Goal: Browse casually

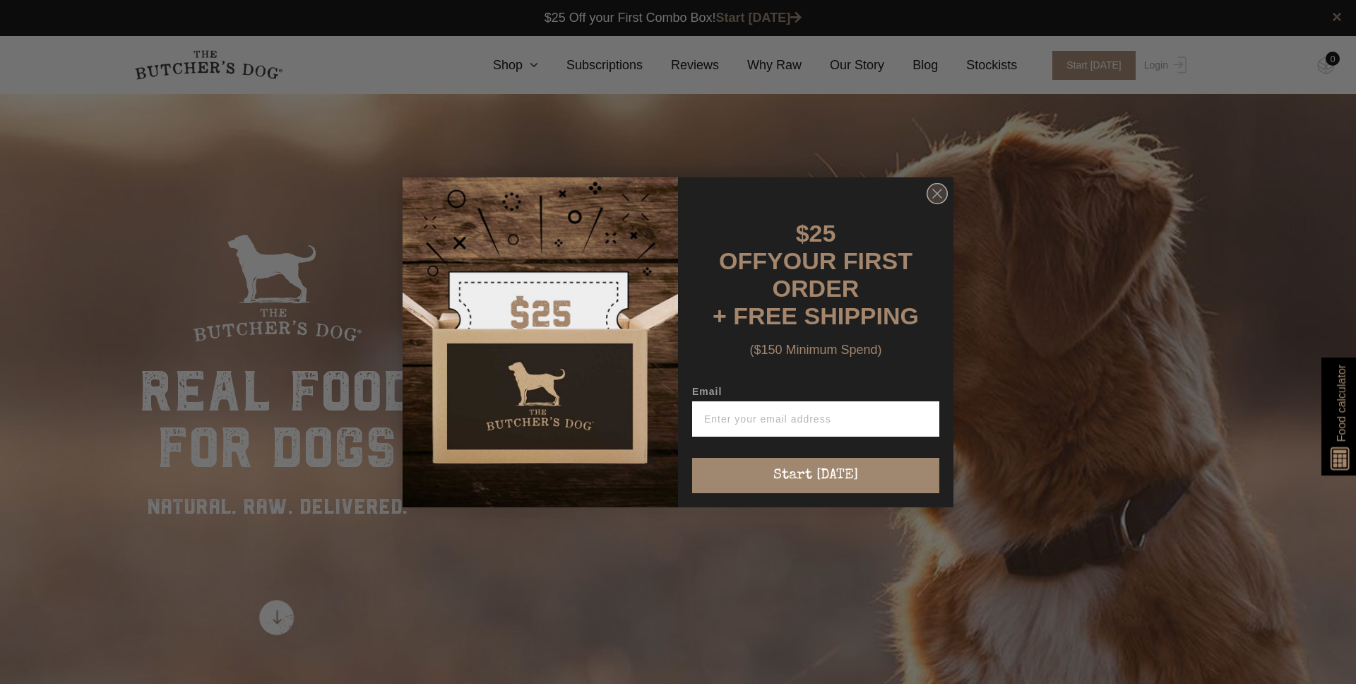
click at [939, 203] on circle "Close dialog" at bounding box center [937, 193] width 20 height 20
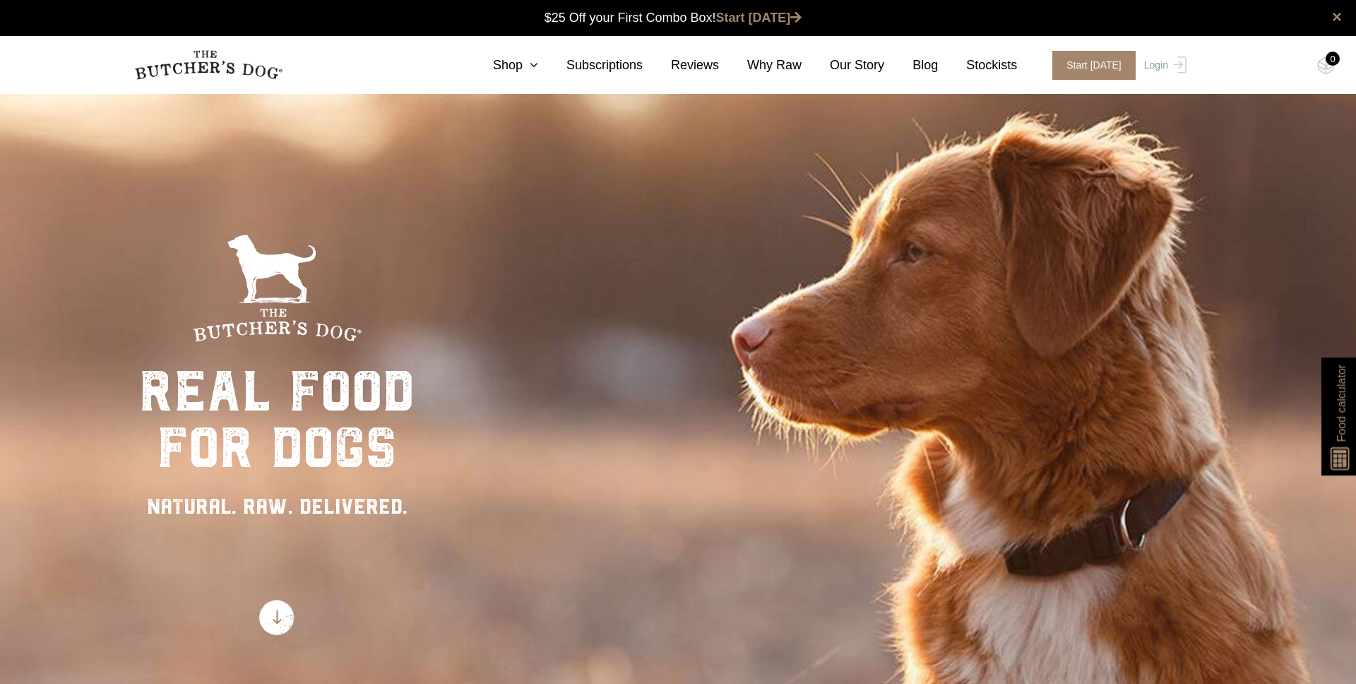
click at [521, 78] on nav "0 Shop Combo Boxes Treats" at bounding box center [678, 65] width 1130 height 58
click at [521, 71] on link "Shop" at bounding box center [501, 65] width 73 height 19
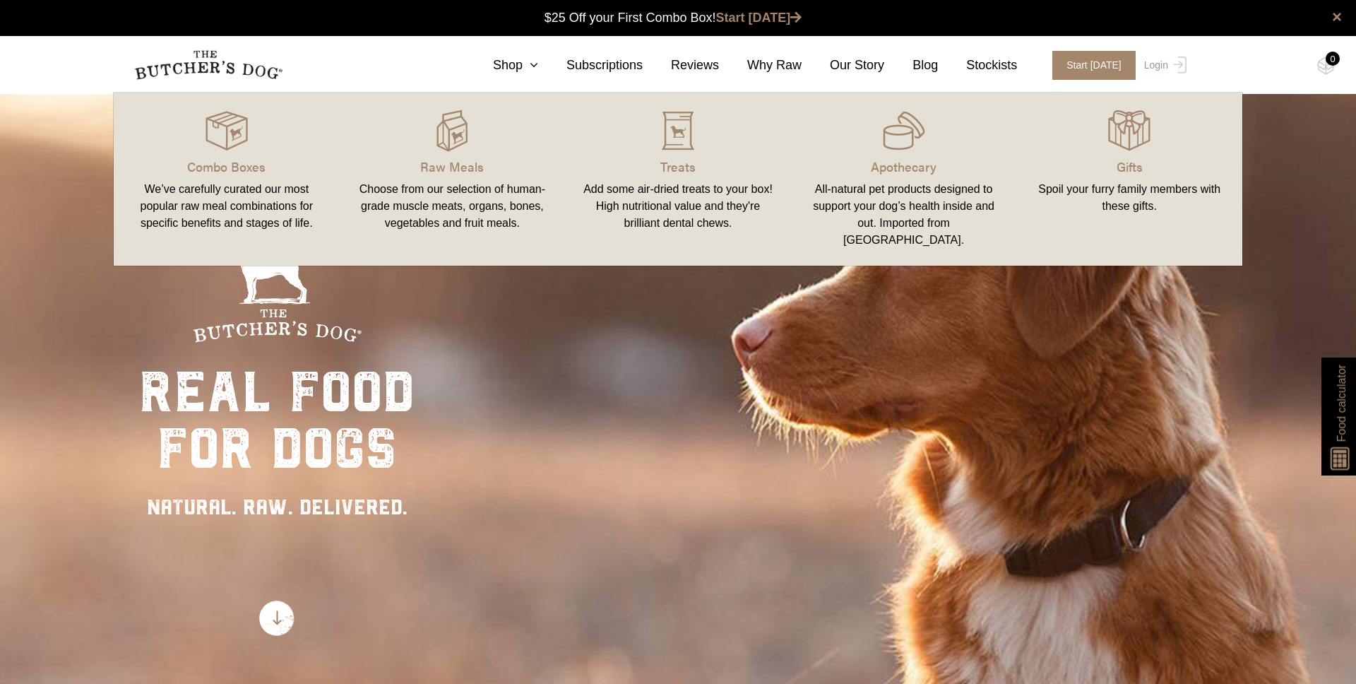
click at [1023, 154] on link "Gifts Spoil your furry family members with these gifts." at bounding box center [1129, 179] width 226 height 145
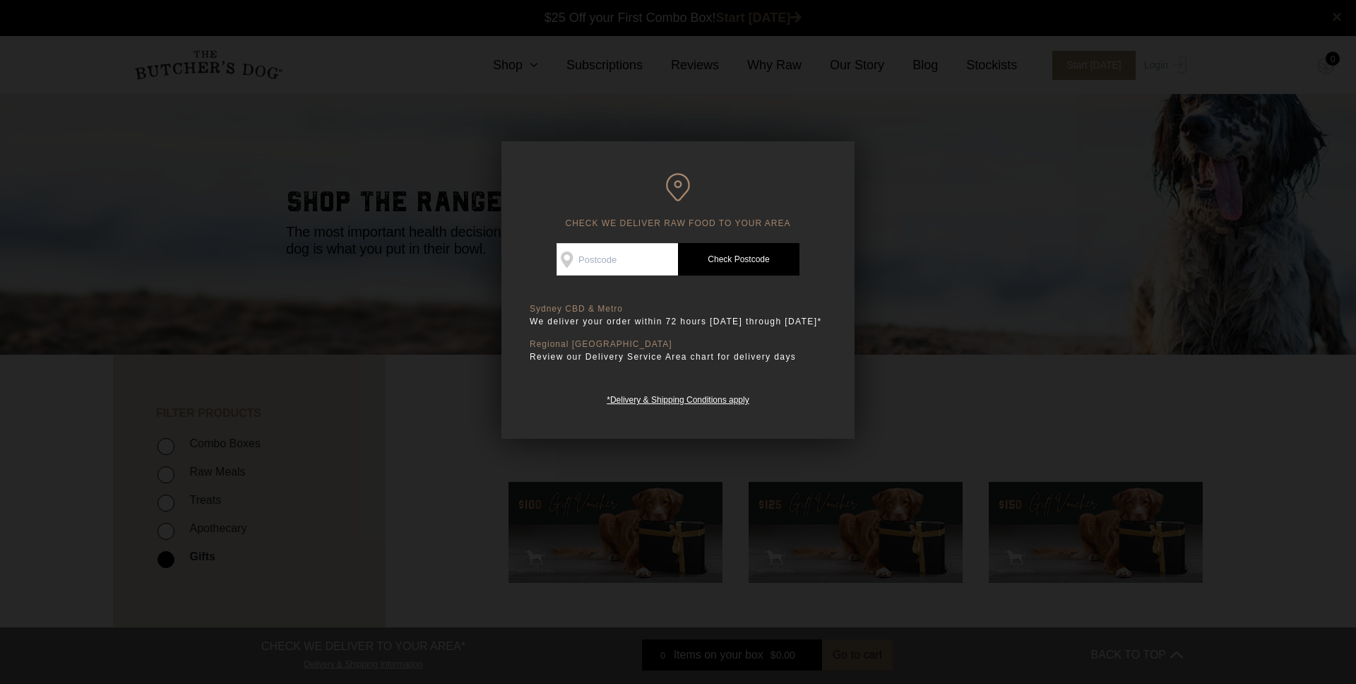
scroll to position [1, 0]
click at [855, 411] on div at bounding box center [678, 342] width 1356 height 684
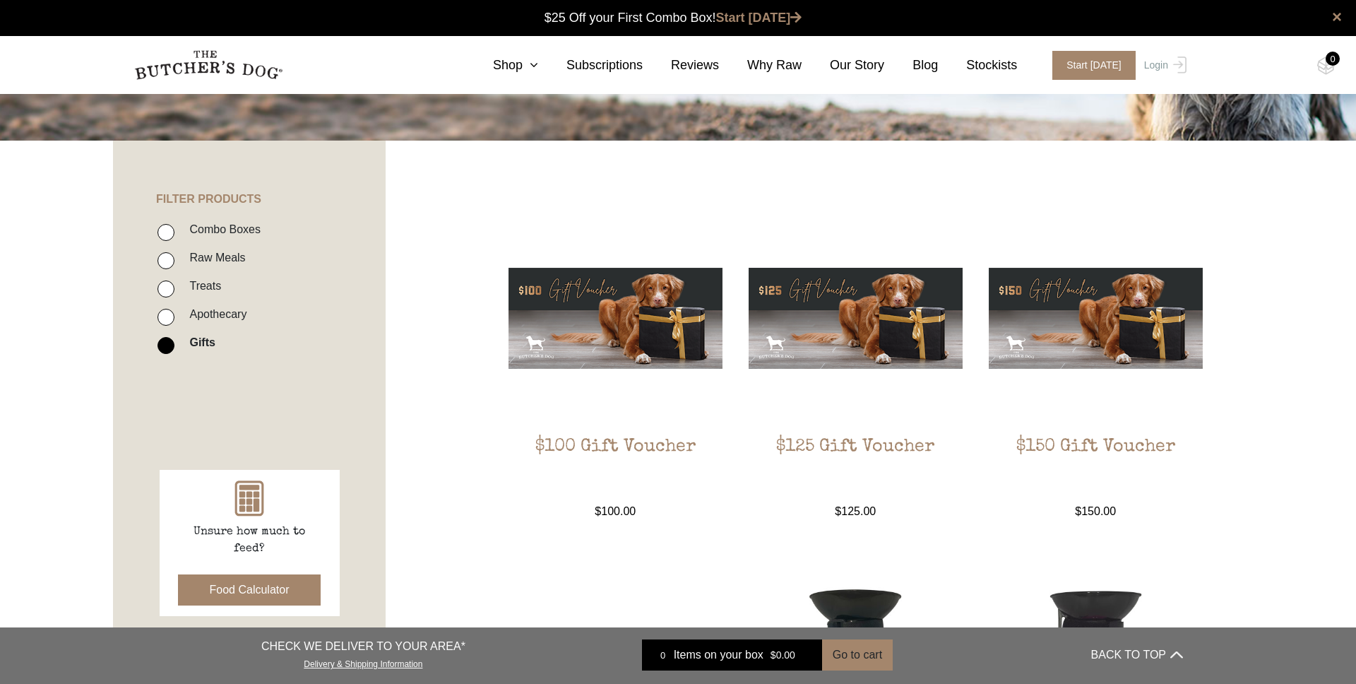
scroll to position [0, 0]
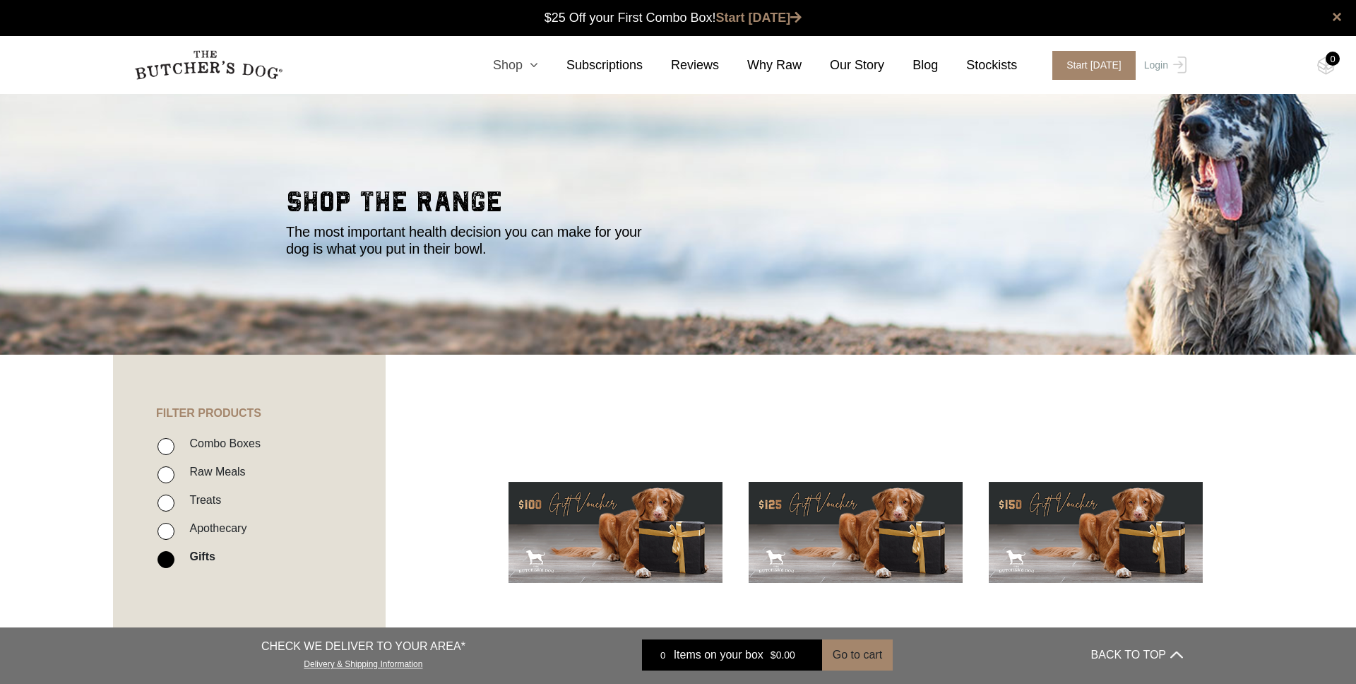
click at [516, 71] on link "Shop" at bounding box center [501, 65] width 73 height 19
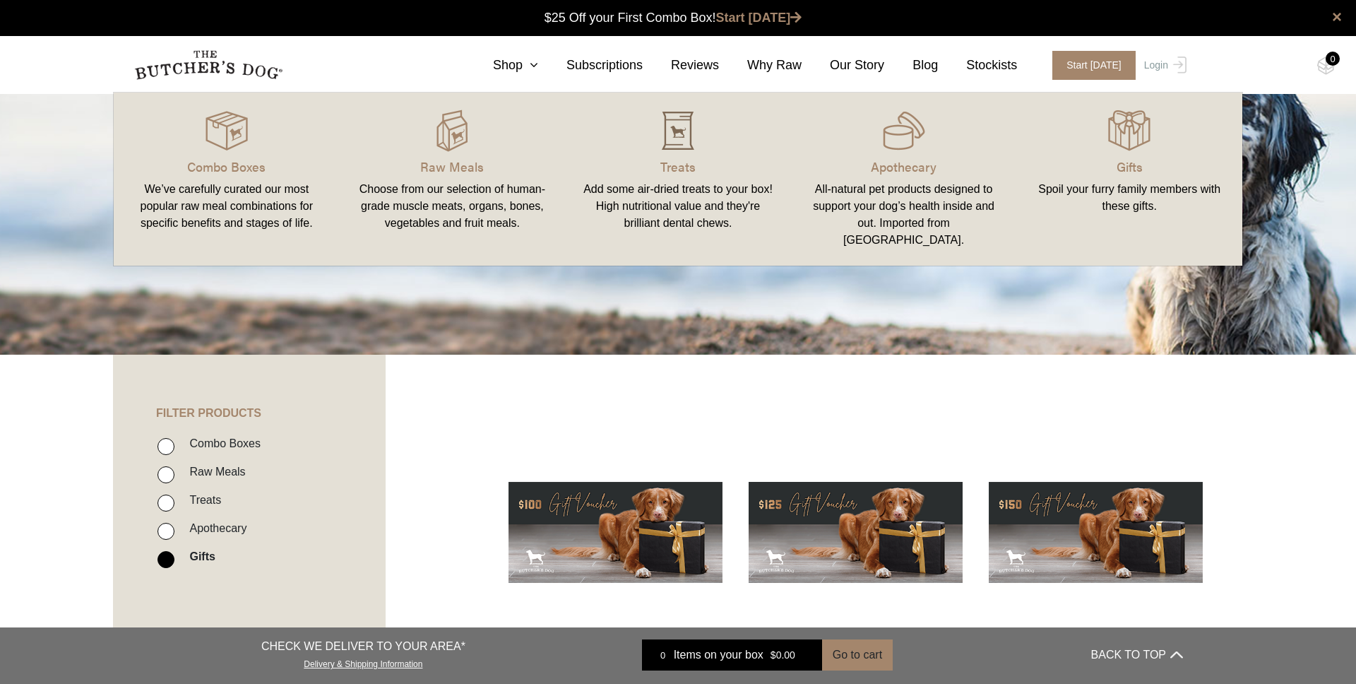
click at [667, 141] on img at bounding box center [678, 130] width 42 height 42
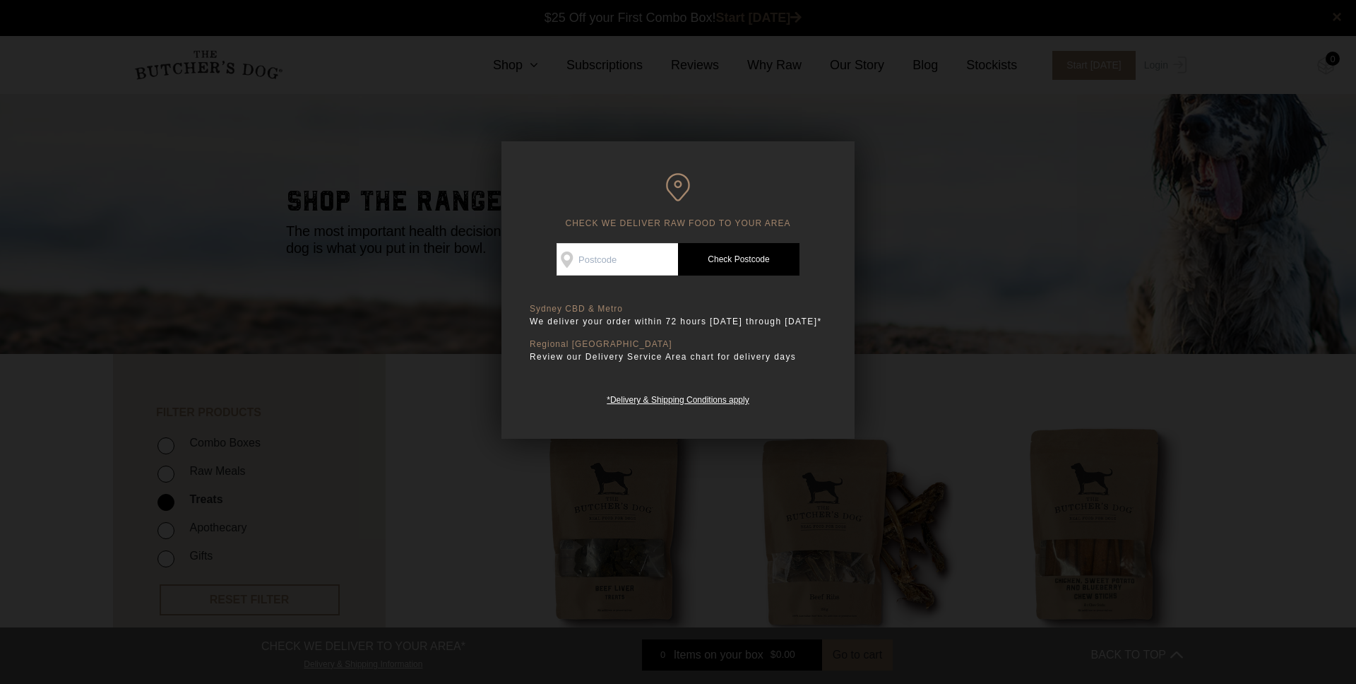
click at [937, 378] on div at bounding box center [678, 342] width 1356 height 684
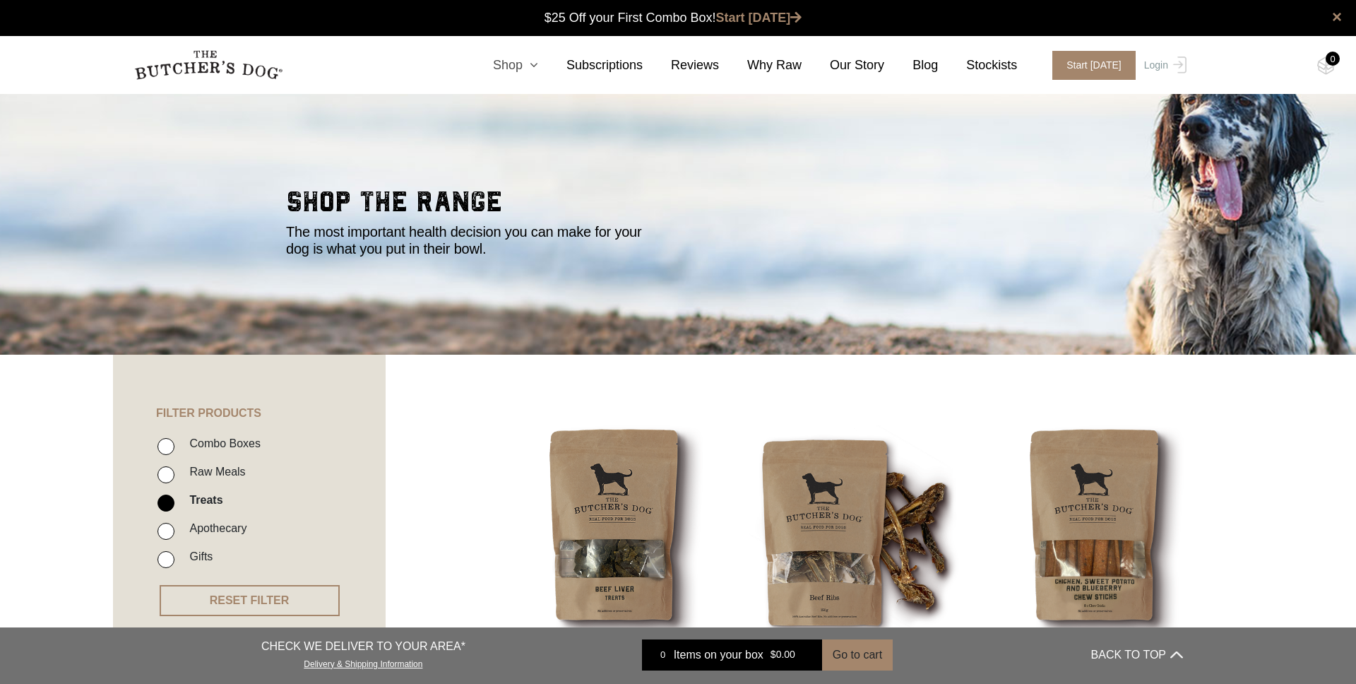
click at [523, 67] on link "Shop" at bounding box center [501, 65] width 73 height 19
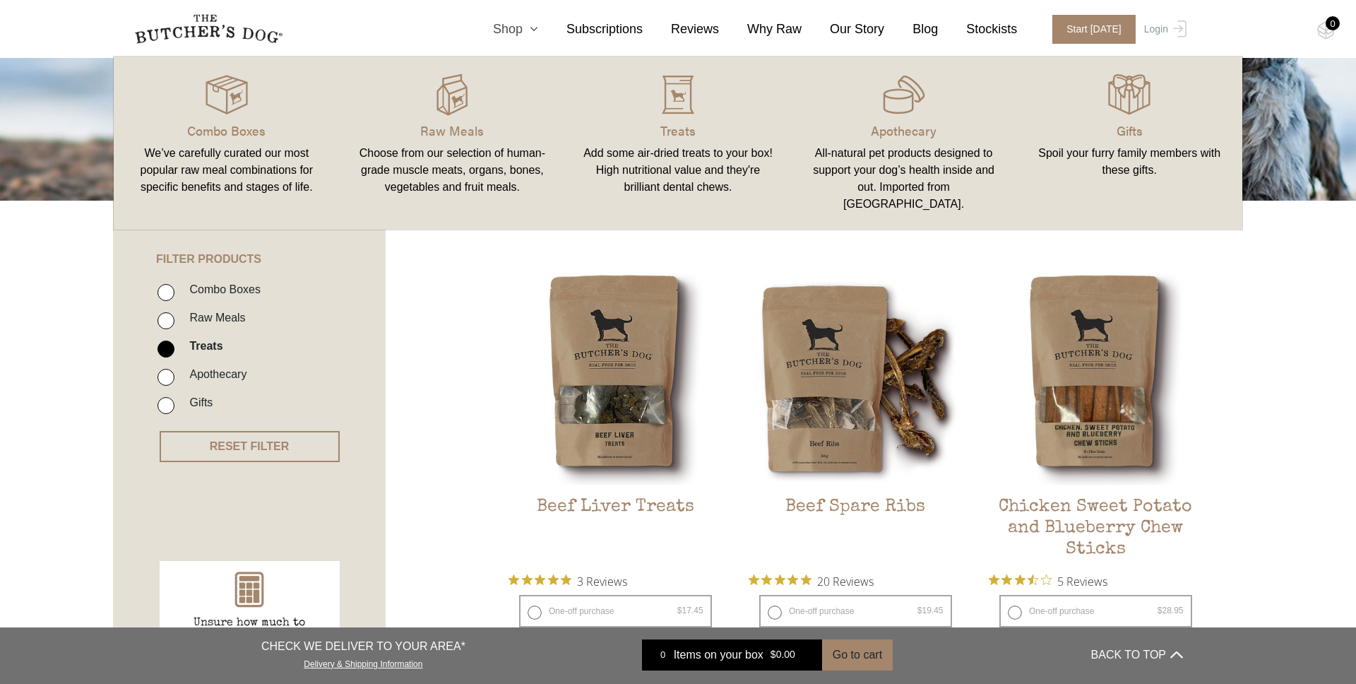
scroll to position [152, 0]
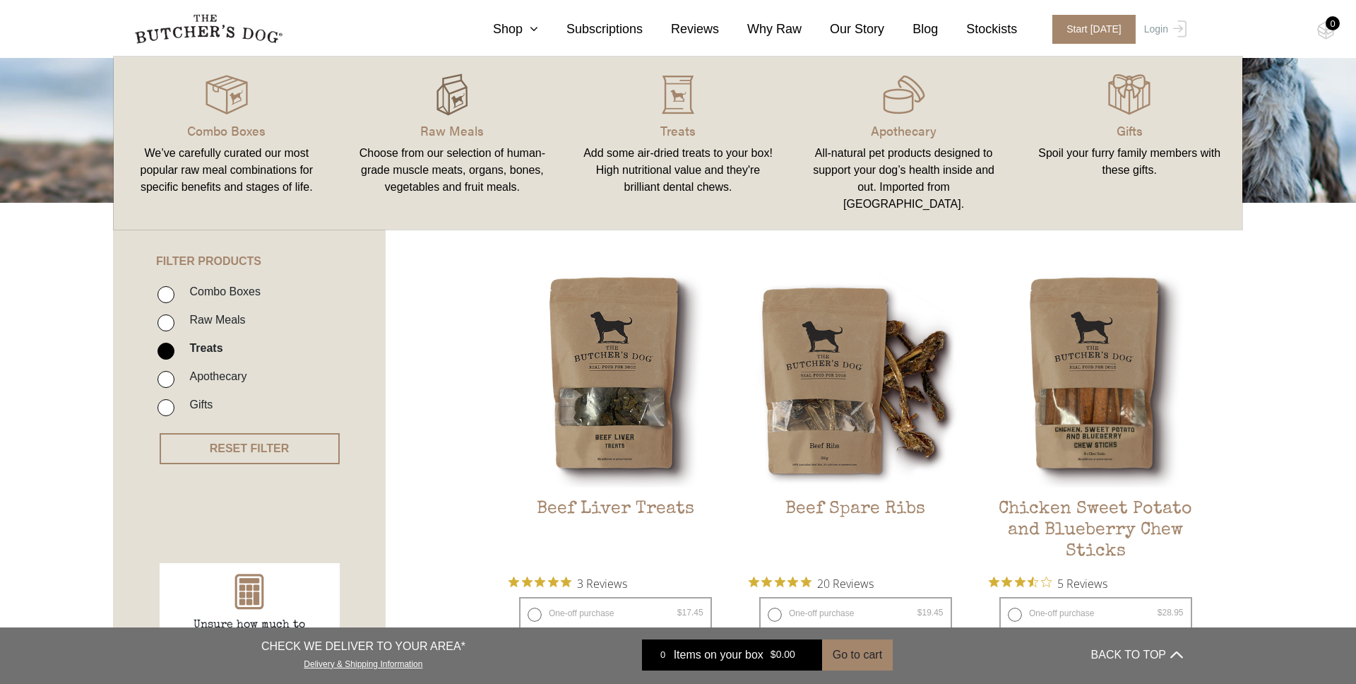
click at [469, 102] on img at bounding box center [452, 94] width 42 height 42
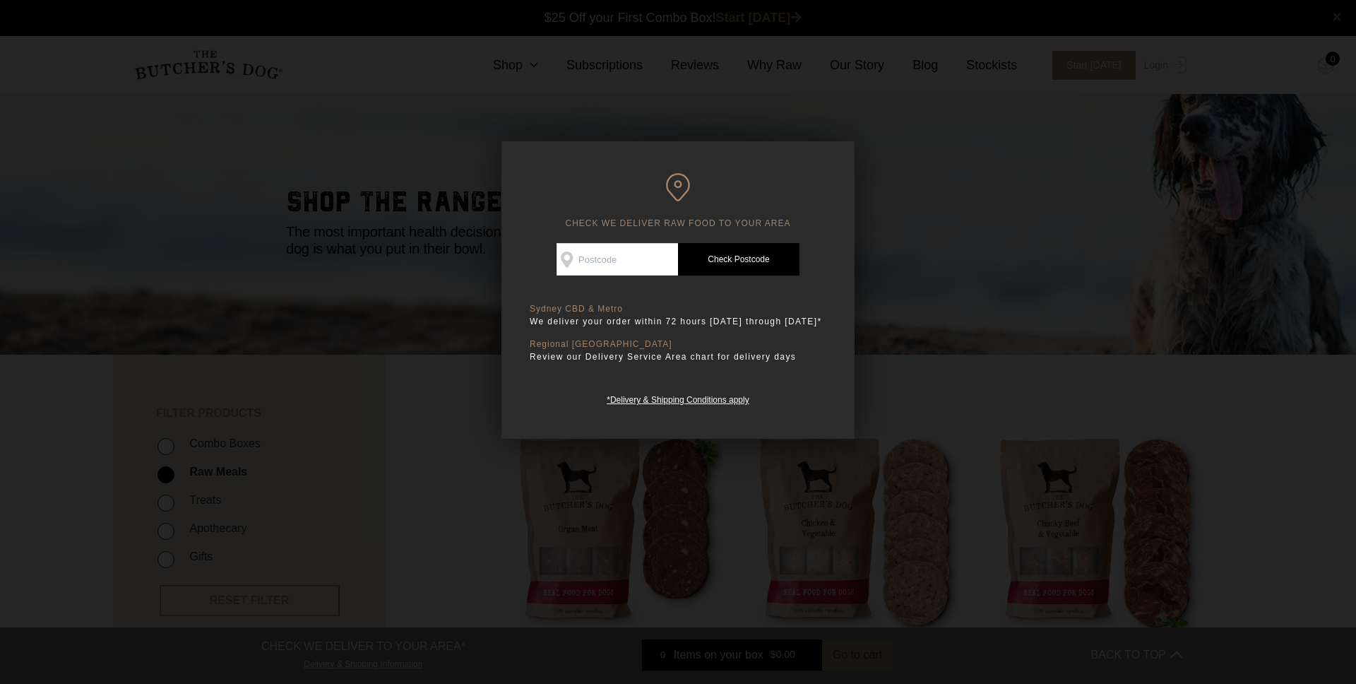
scroll to position [1, 0]
click at [935, 389] on div at bounding box center [678, 342] width 1356 height 684
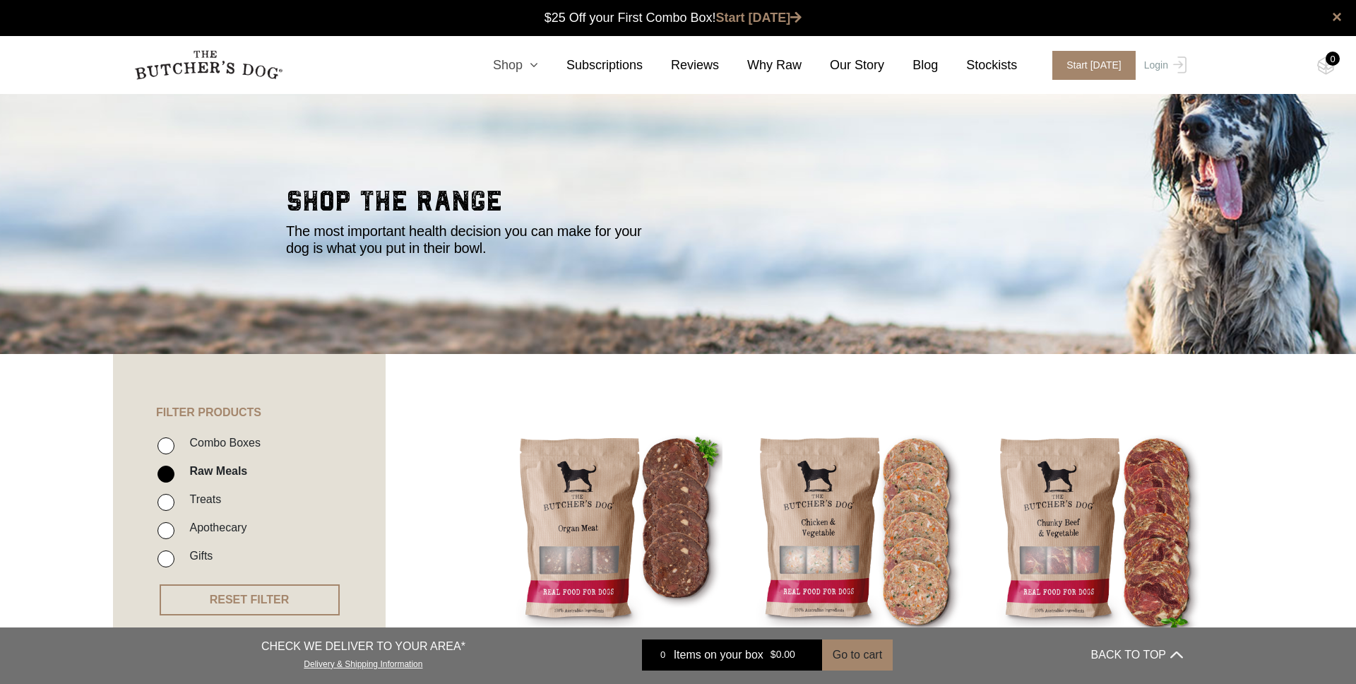
click at [514, 67] on link "Shop" at bounding box center [501, 65] width 73 height 19
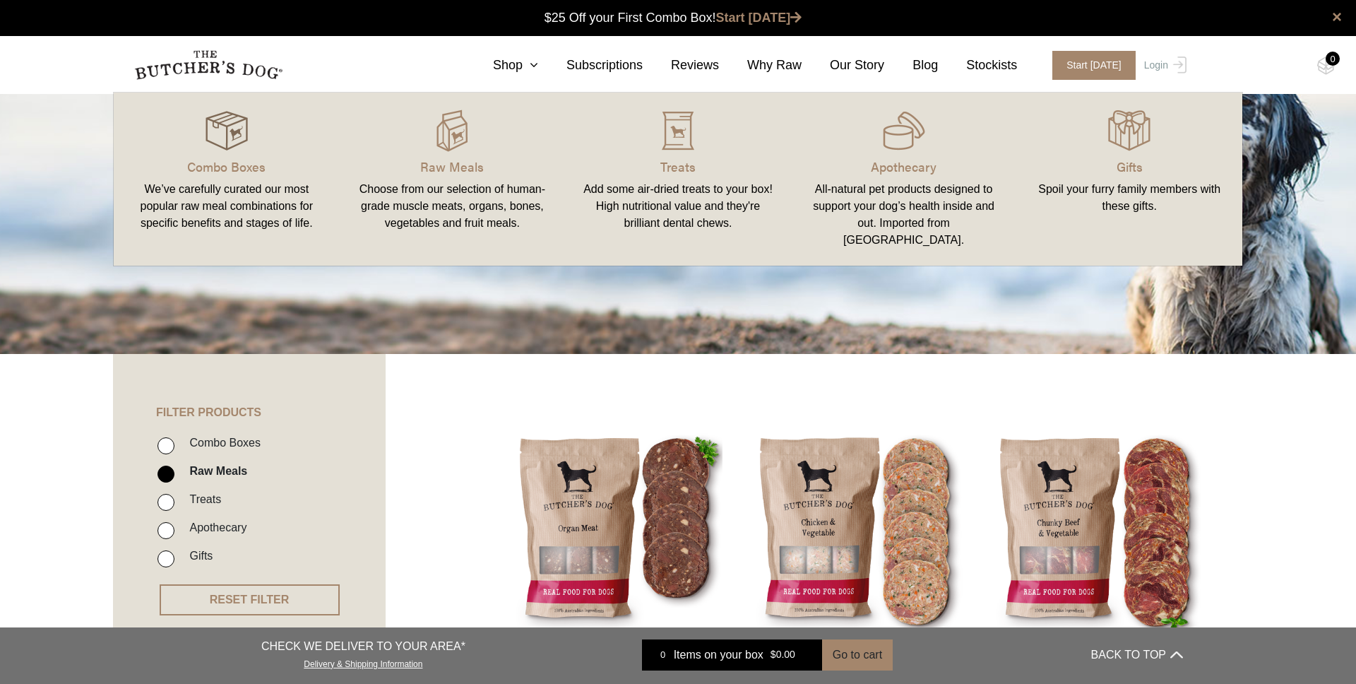
click at [206, 141] on img at bounding box center [227, 130] width 42 height 42
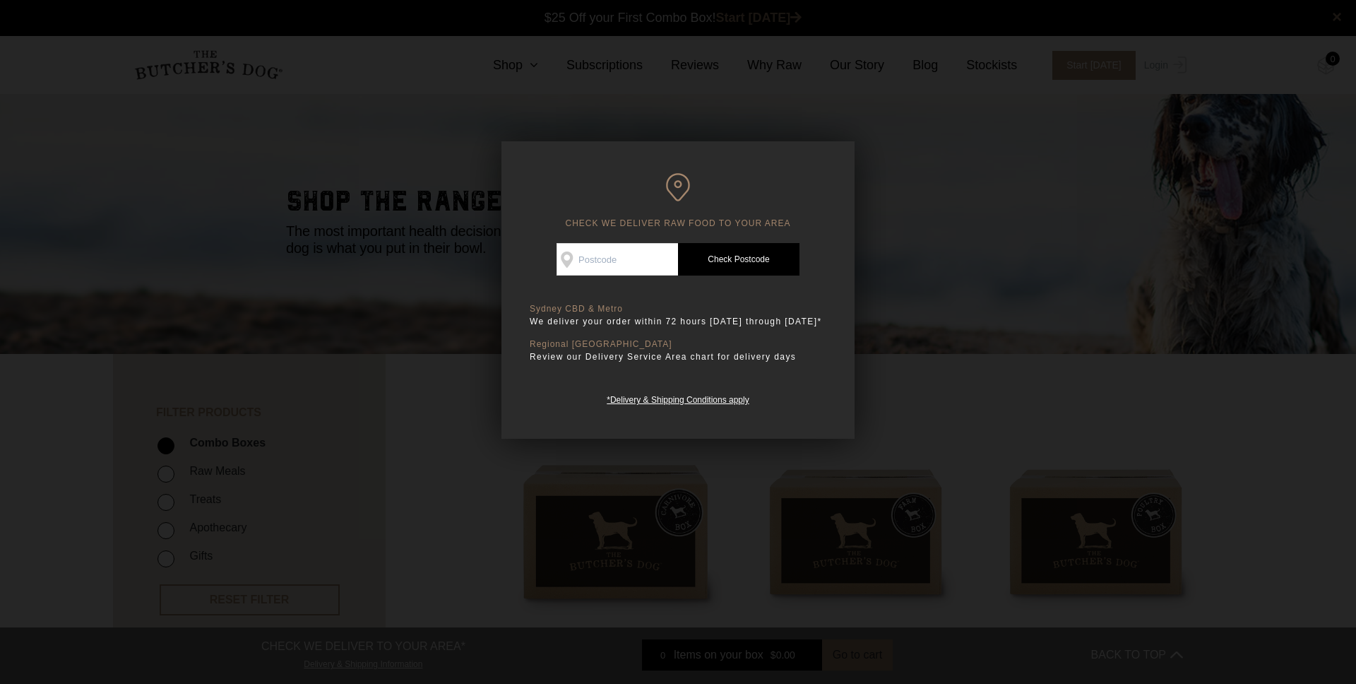
click at [1004, 399] on div at bounding box center [678, 342] width 1356 height 684
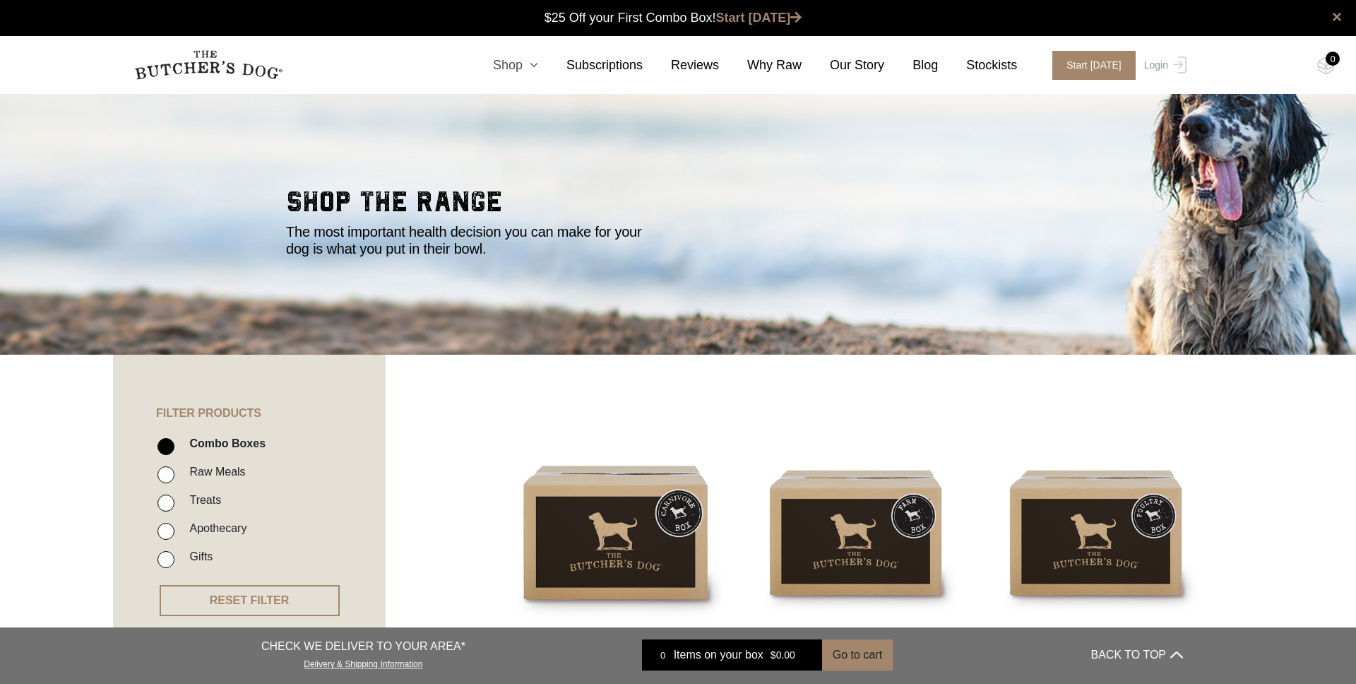
click at [528, 68] on icon at bounding box center [531, 65] width 16 height 13
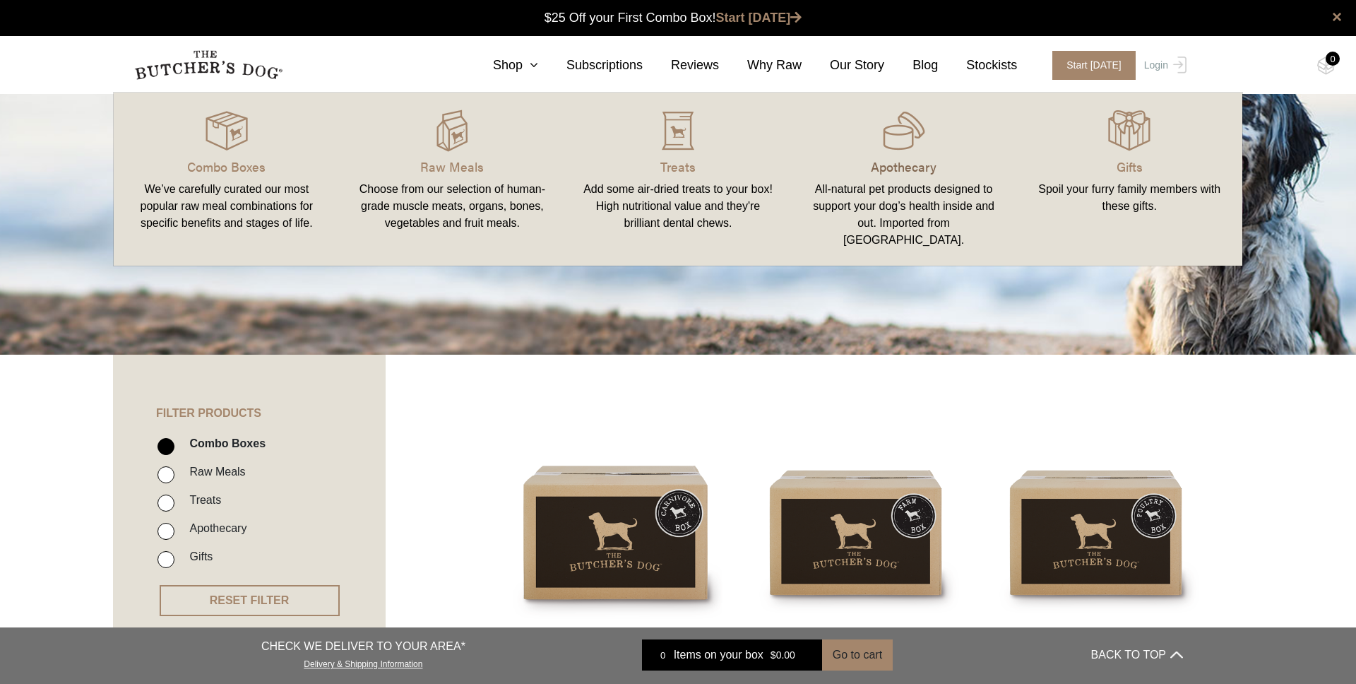
click at [912, 164] on p "Apothecary" at bounding box center [904, 166] width 192 height 19
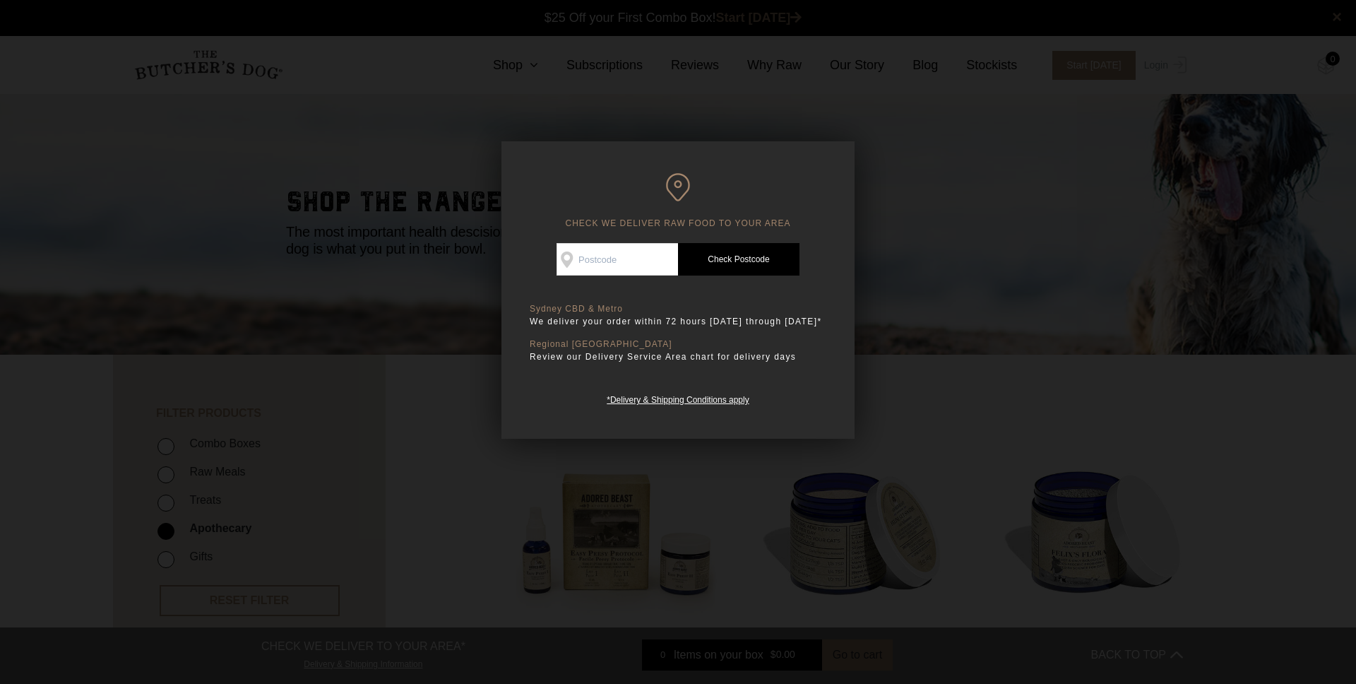
click at [999, 398] on div at bounding box center [678, 342] width 1356 height 684
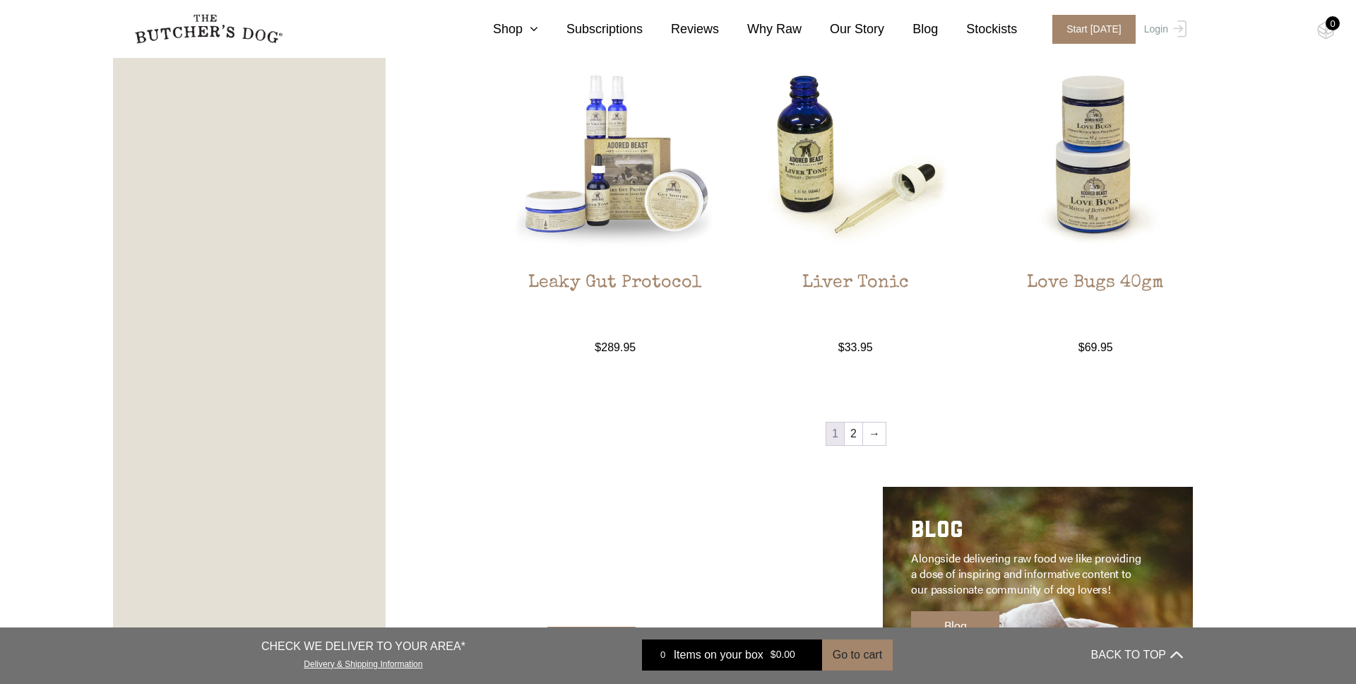
scroll to position [1666, 0]
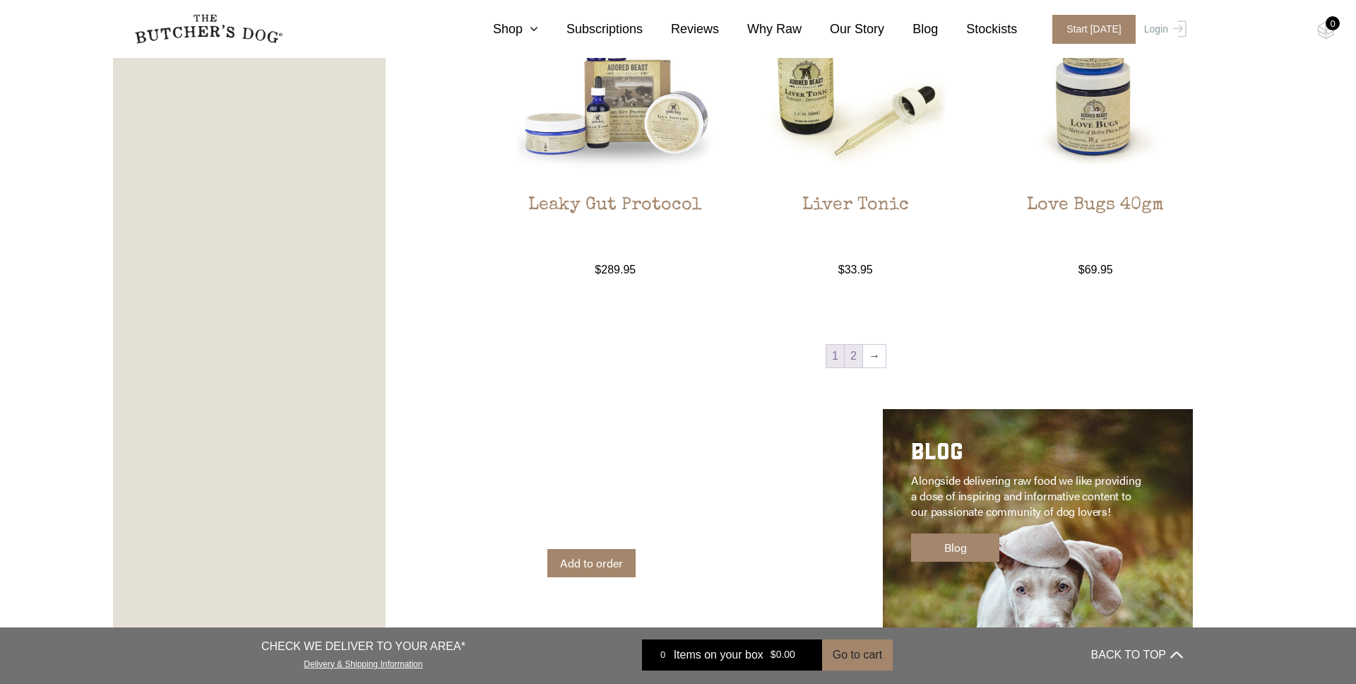
click at [850, 359] on link "2" at bounding box center [854, 356] width 18 height 23
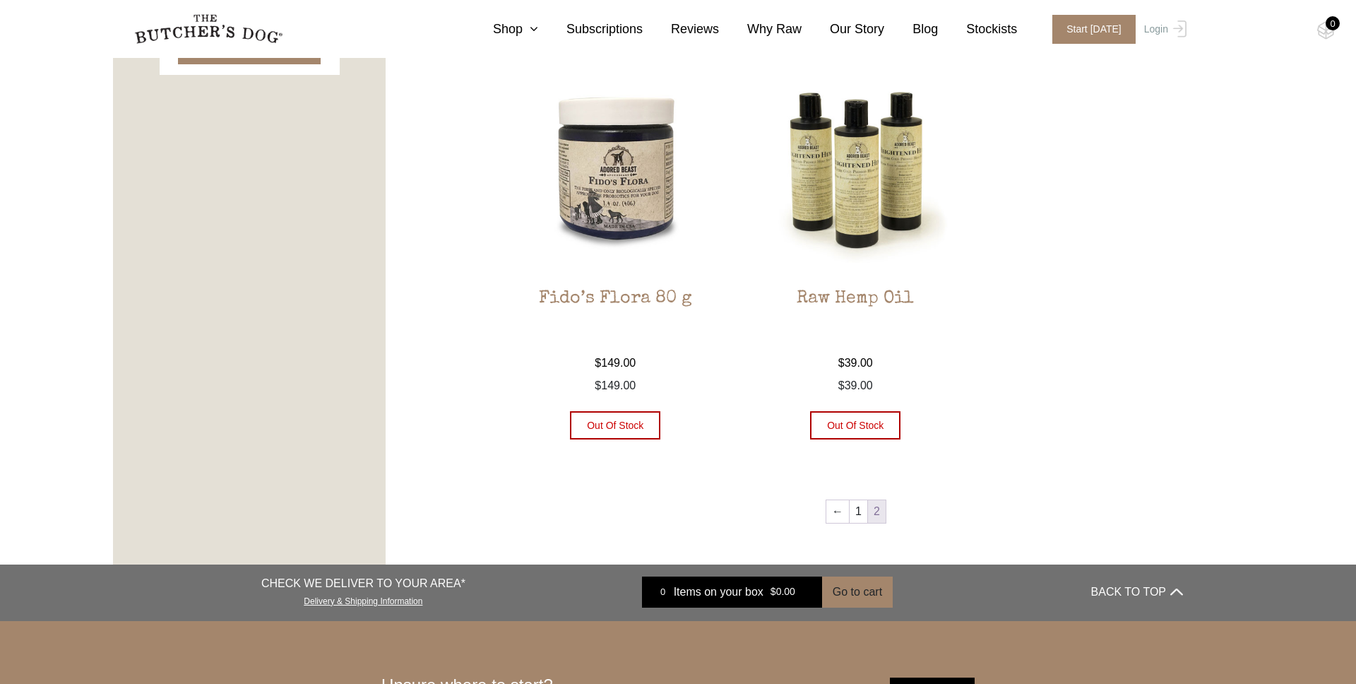
scroll to position [787, 0]
click at [858, 510] on link "1" at bounding box center [859, 510] width 18 height 23
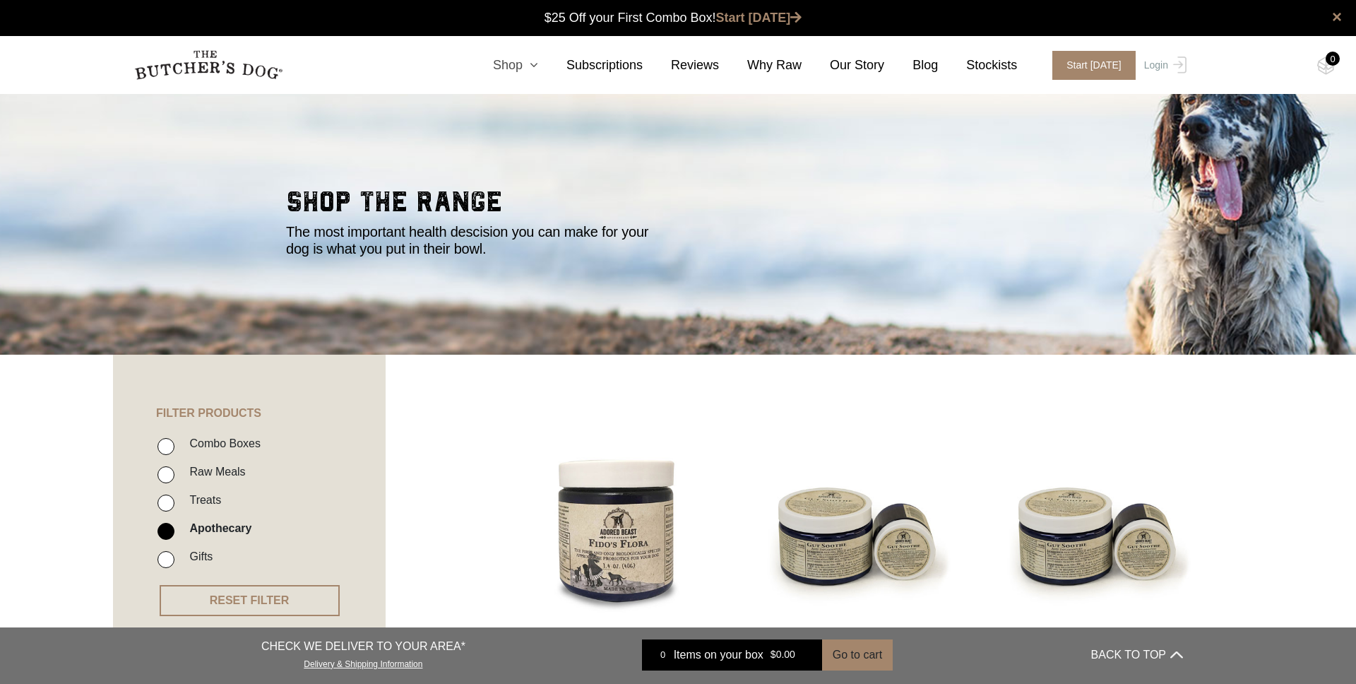
click at [523, 70] on link "Shop" at bounding box center [501, 65] width 73 height 19
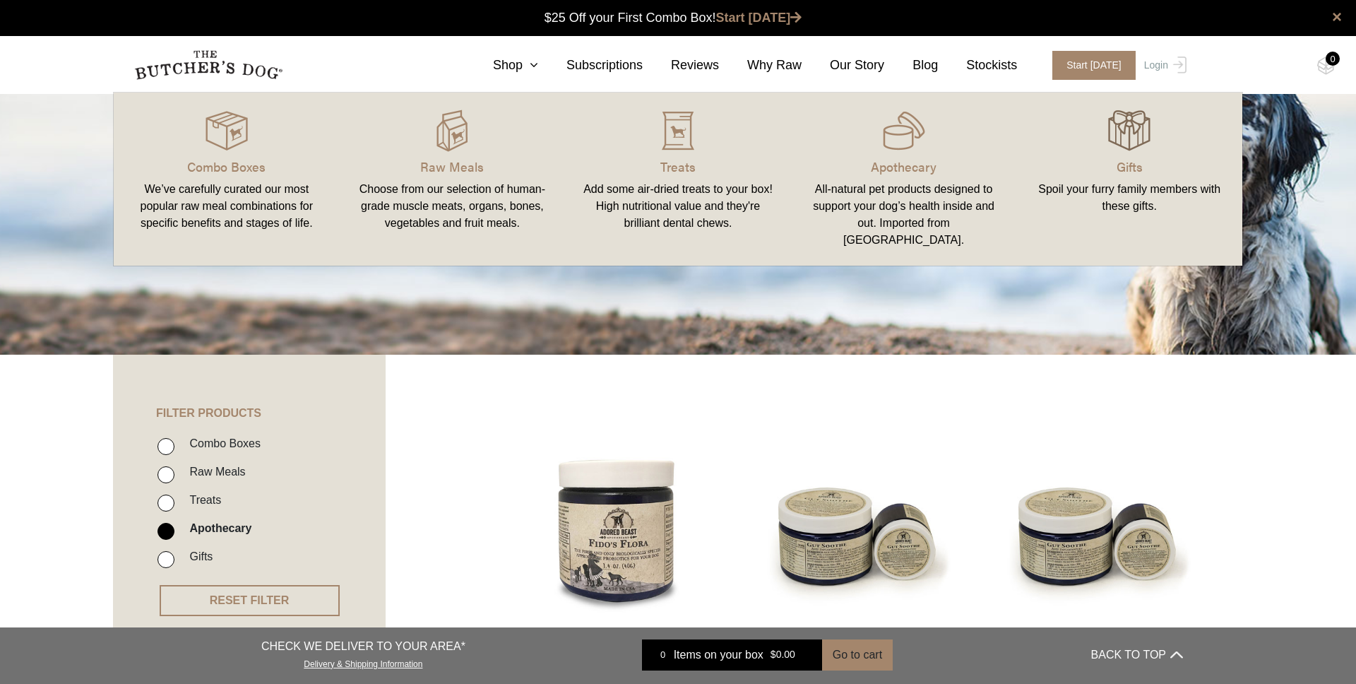
click at [1134, 143] on img at bounding box center [1129, 130] width 42 height 42
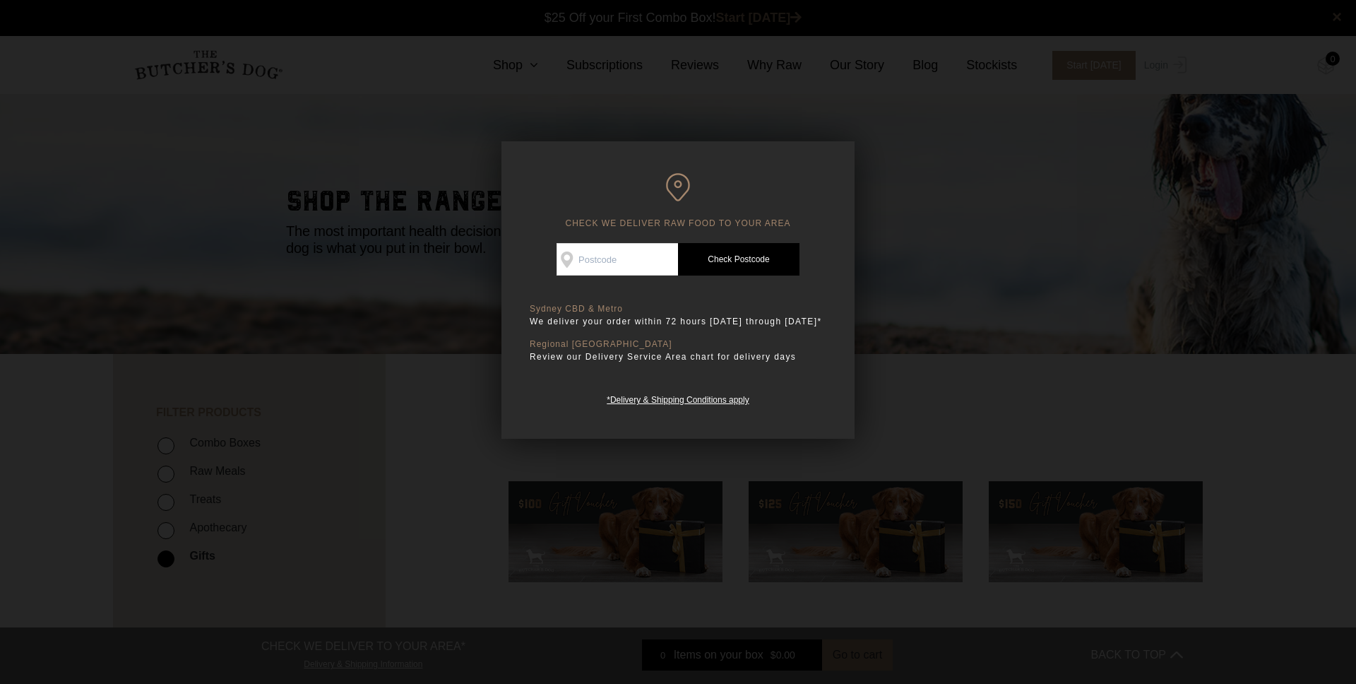
click at [960, 398] on div at bounding box center [678, 342] width 1356 height 684
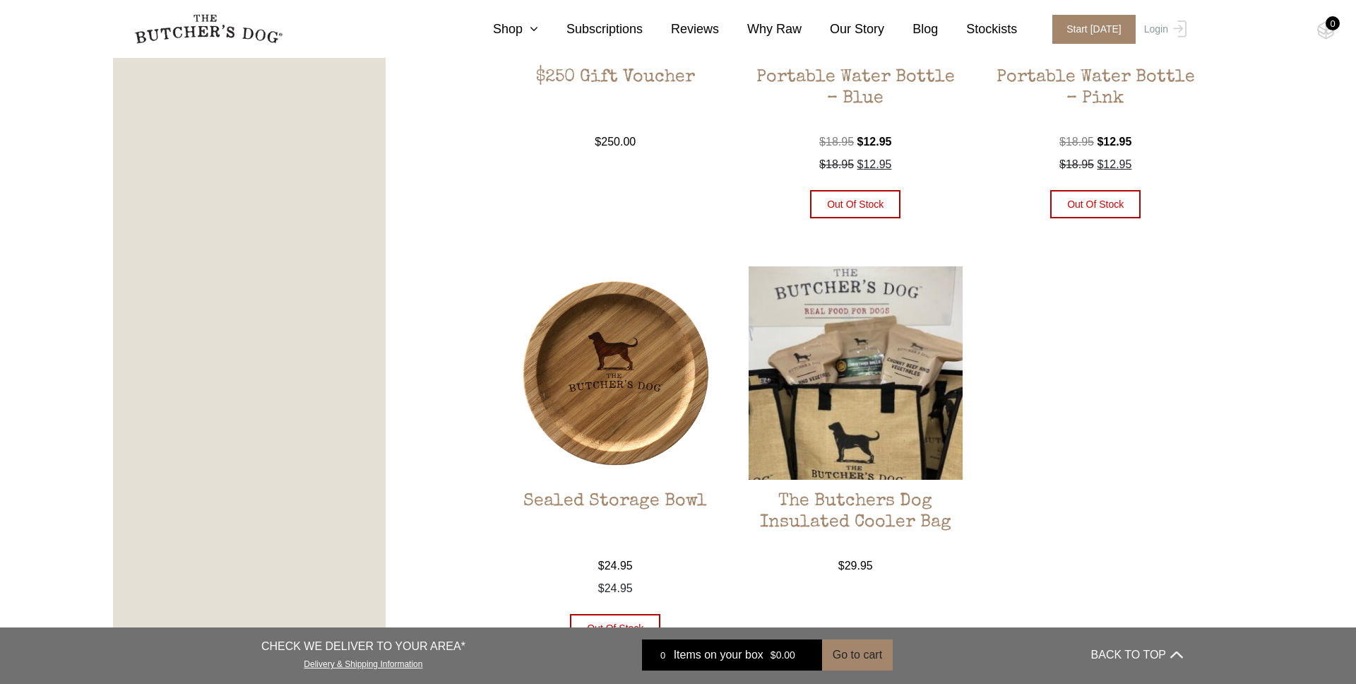
scroll to position [1059, 0]
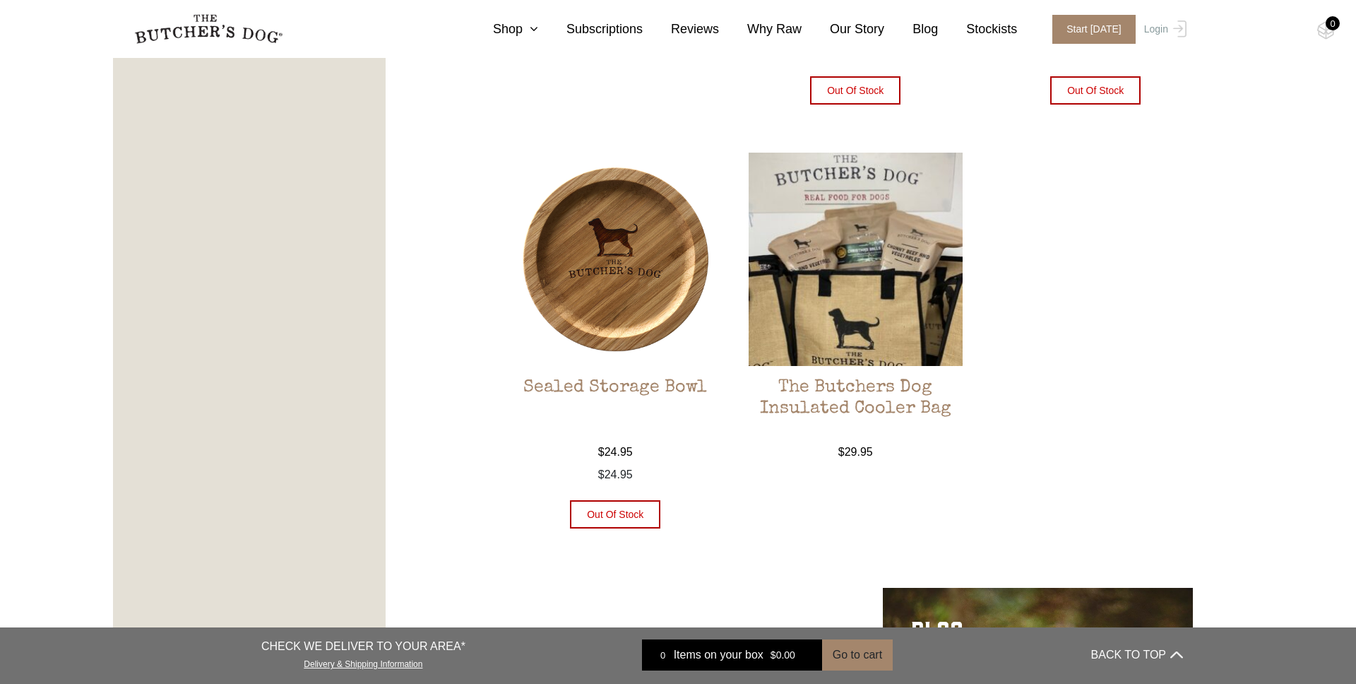
click at [624, 274] on img at bounding box center [616, 260] width 214 height 214
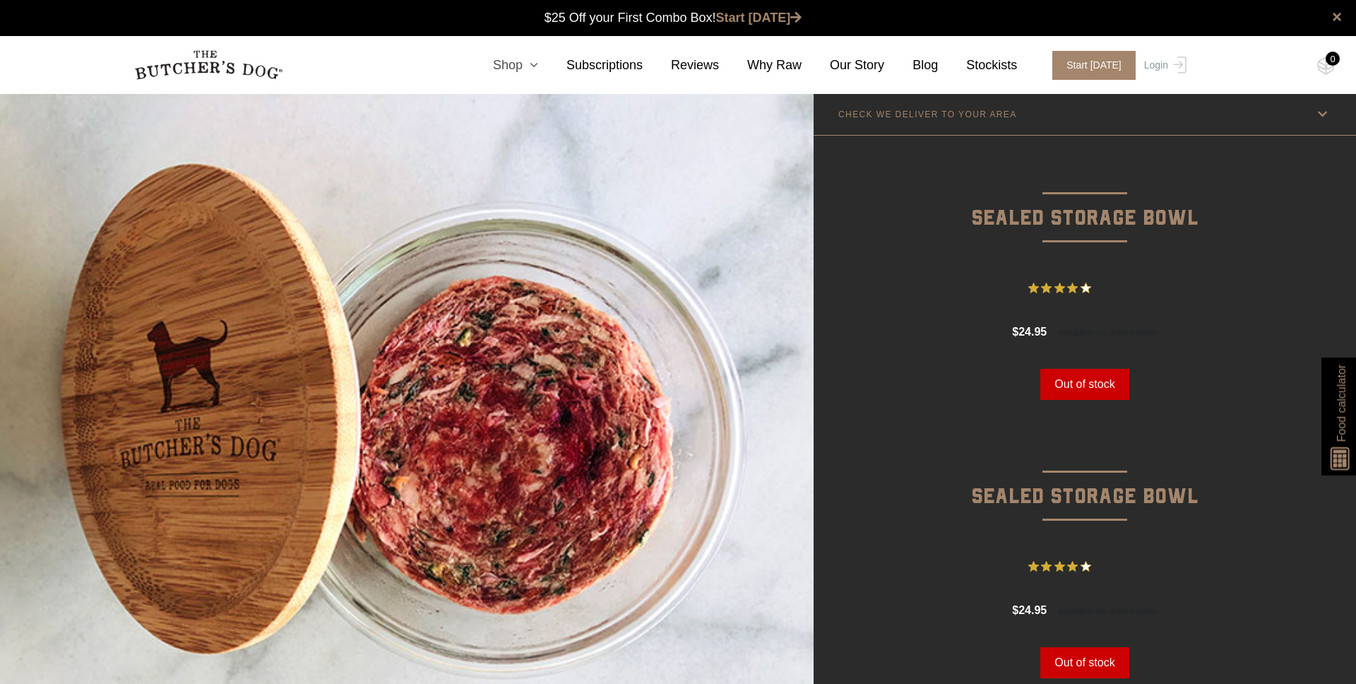
click at [514, 65] on link "Shop" at bounding box center [501, 65] width 73 height 19
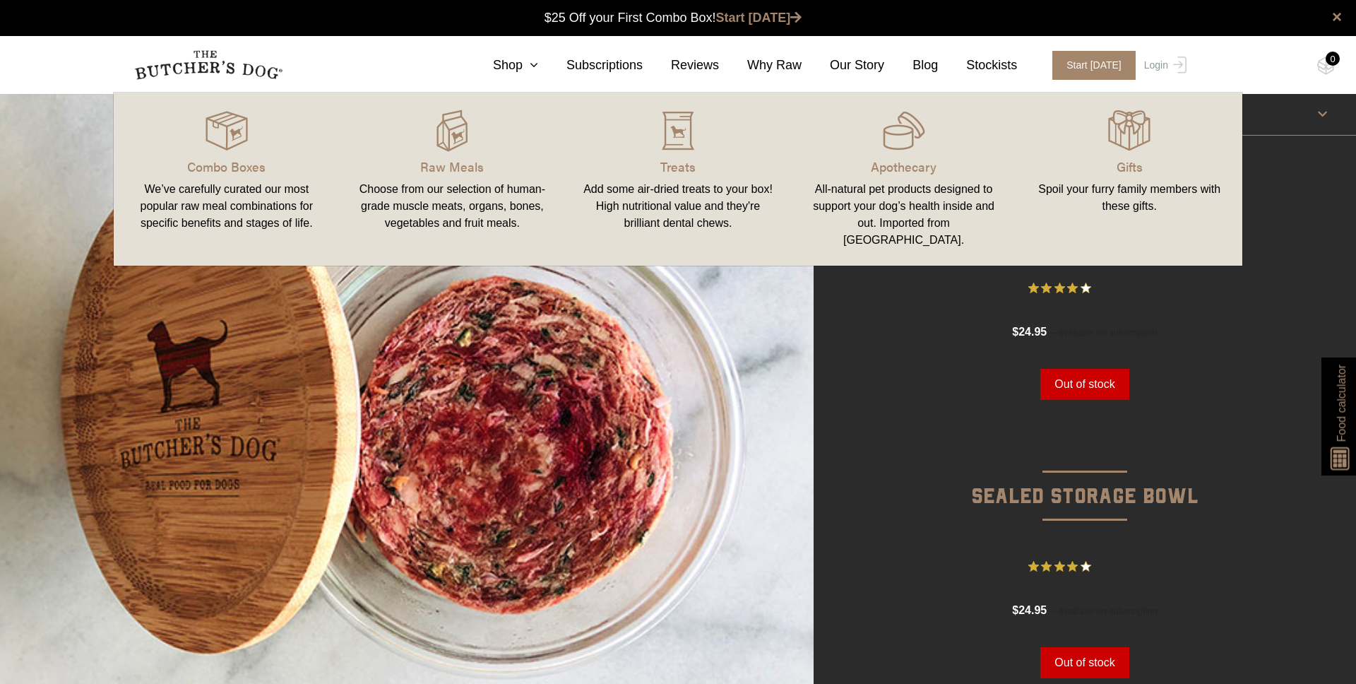
click at [451, 152] on link "Raw Meals Choose from our selection of human-grade muscle meats, organs, bones,…" at bounding box center [453, 179] width 226 height 145
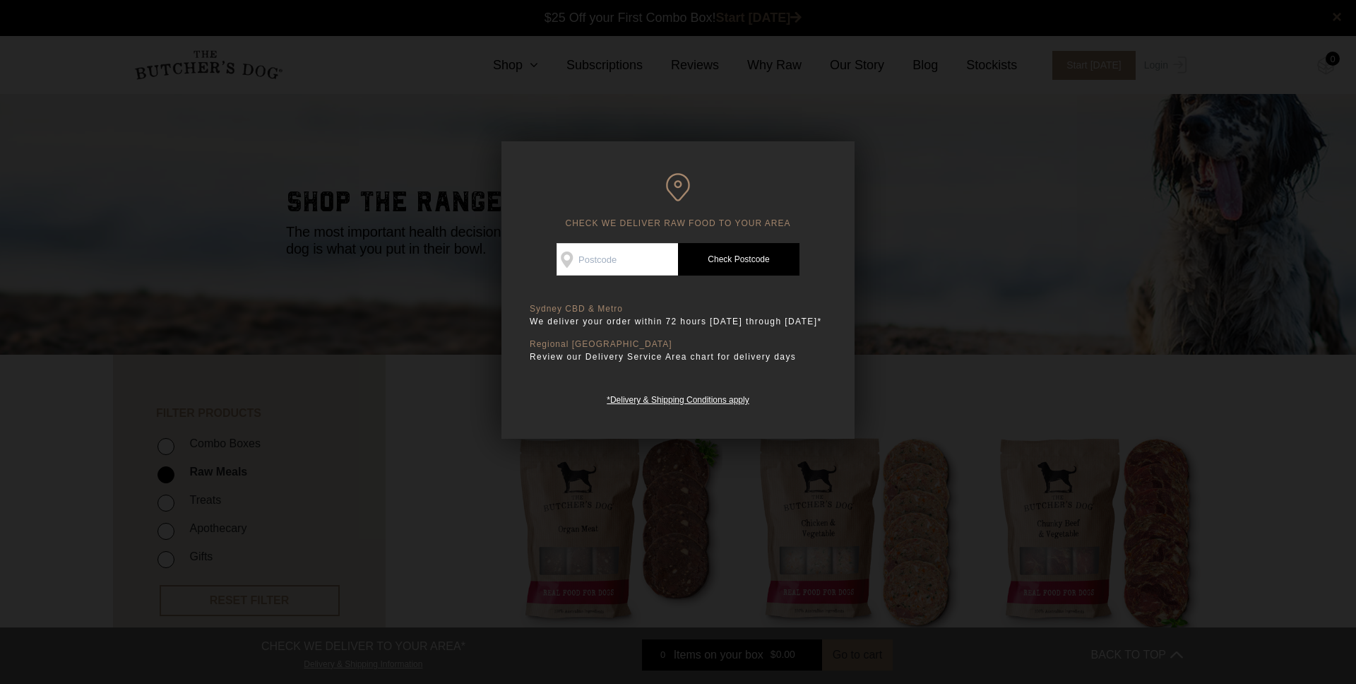
scroll to position [1, 0]
click at [949, 344] on div at bounding box center [678, 342] width 1356 height 684
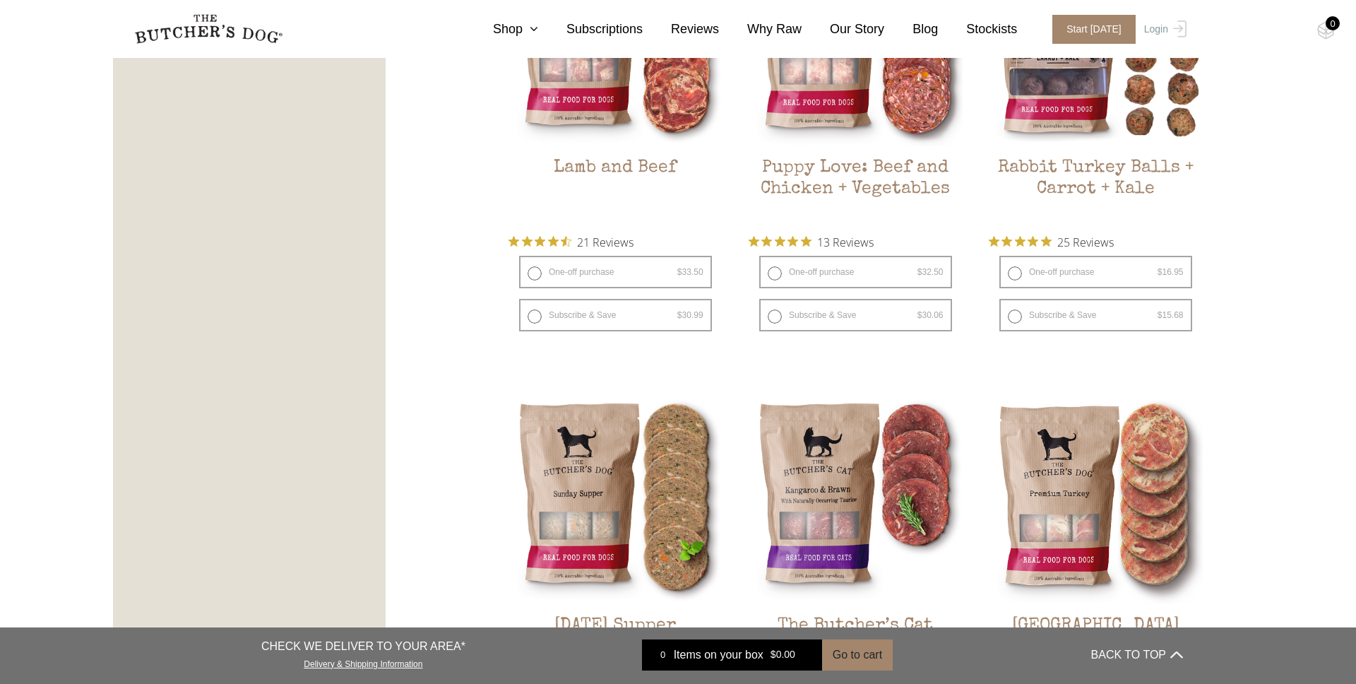
scroll to position [1652, 0]
